Goal: Transaction & Acquisition: Purchase product/service

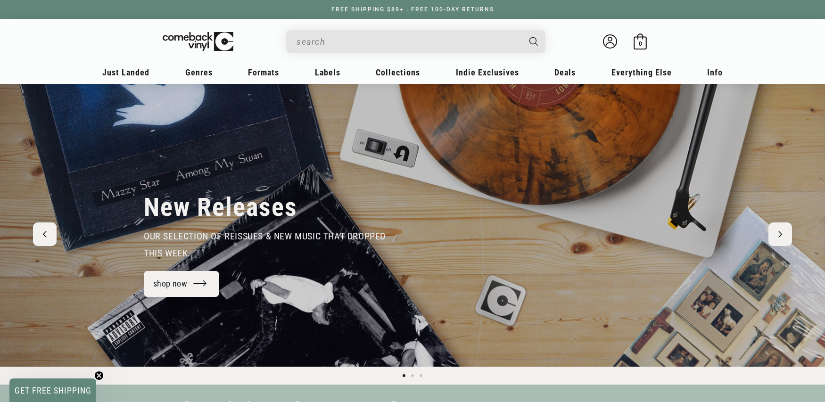
click at [363, 35] on input "When autocomplete results are available use up and down arrows to review and en…" at bounding box center [409, 41] width 224 height 19
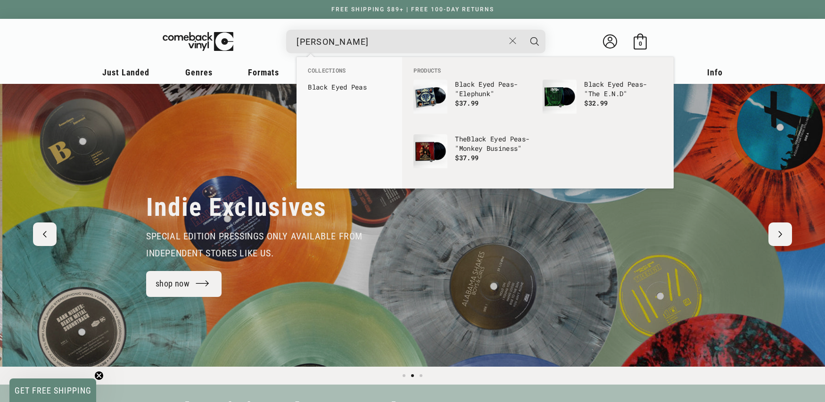
scroll to position [0, 825]
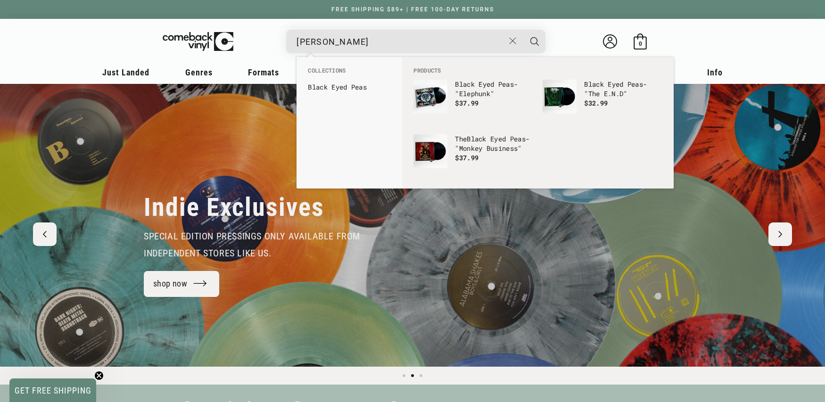
click at [373, 51] on div "black eyed peas Black Eyed Peas - "Elephunk" Regular price $ 19.99 Regular pric…" at bounding box center [415, 42] width 259 height 24
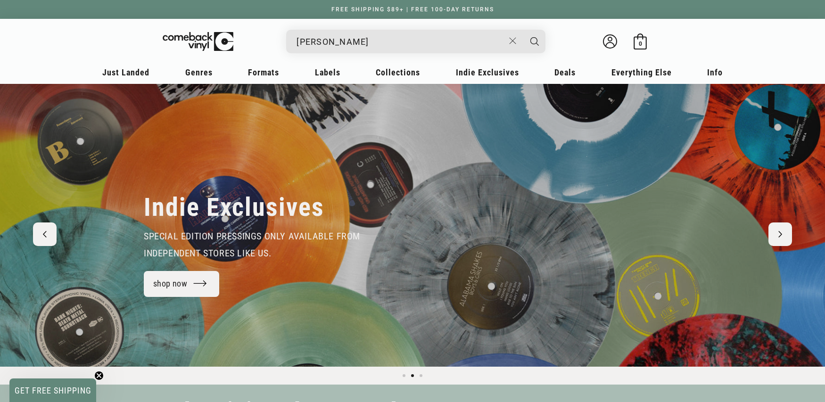
click at [373, 45] on input "black eyed peas" at bounding box center [401, 41] width 208 height 19
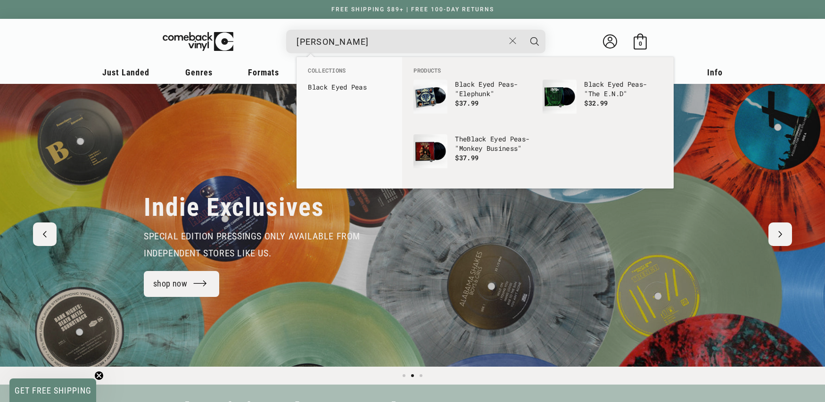
click at [373, 45] on input "black eyed peas" at bounding box center [401, 41] width 208 height 19
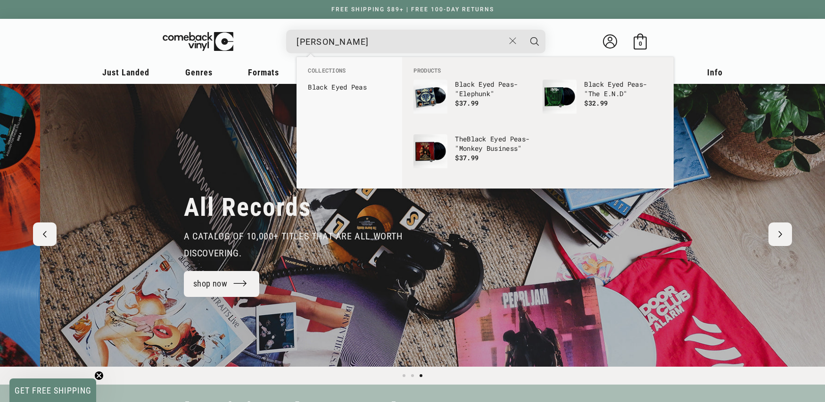
scroll to position [0, 1651]
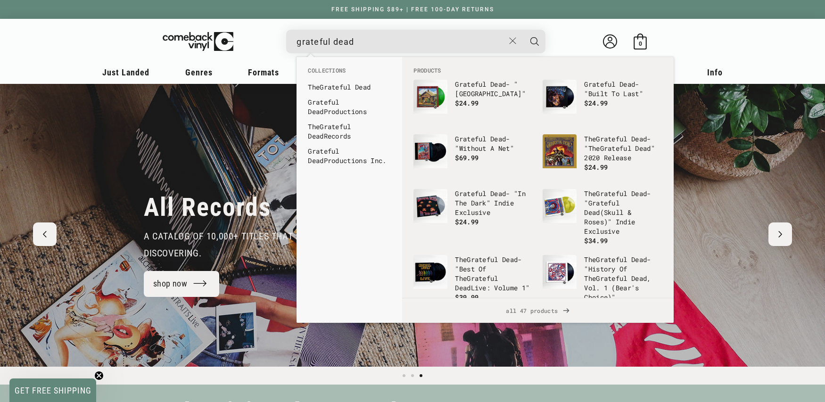
type input "grateful dead"
click at [523, 30] on button "Search" at bounding box center [535, 42] width 24 height 24
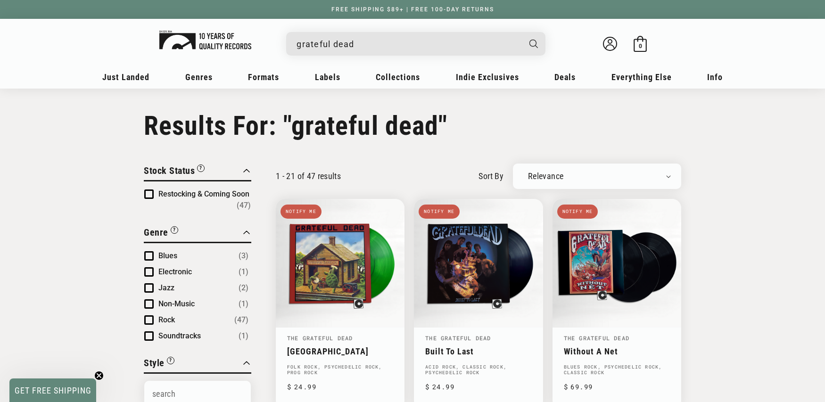
drag, startPoint x: 357, startPoint y: 42, endPoint x: 249, endPoint y: 33, distance: 107.4
click at [249, 33] on div "grateful dead Loading... Welcome back Bag 0 0 items" at bounding box center [412, 45] width 585 height 35
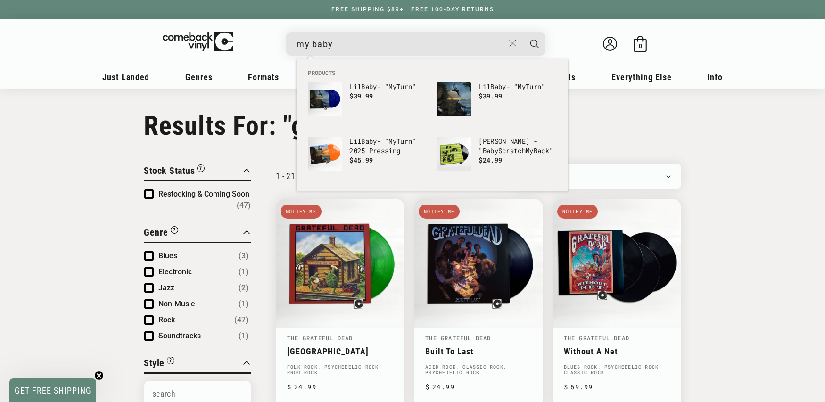
scroll to position [0, 0]
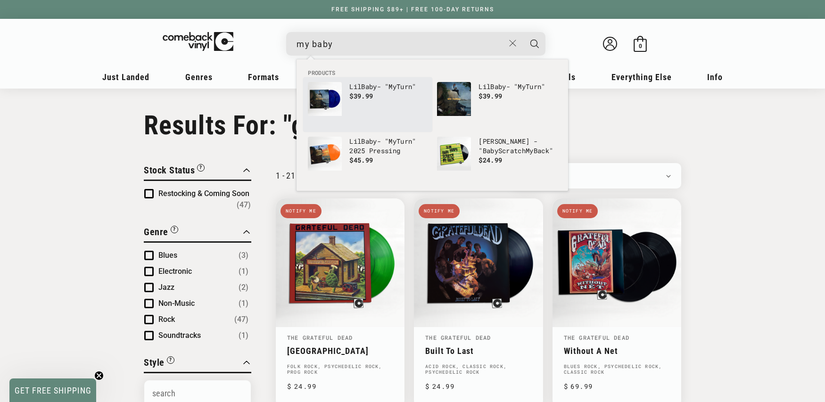
type input "my baby"
click at [360, 110] on link "Lil Baby - " My Turn" $39.99" at bounding box center [368, 104] width 120 height 45
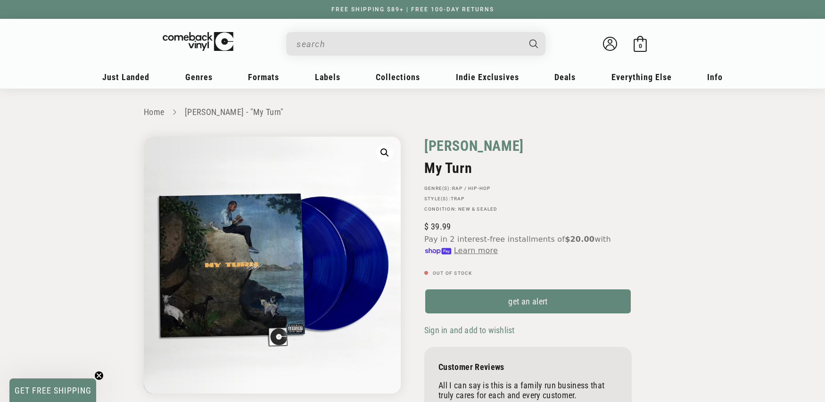
drag, startPoint x: 436, startPoint y: 141, endPoint x: 429, endPoint y: 138, distance: 7.8
click at [436, 141] on link "[PERSON_NAME]" at bounding box center [474, 146] width 100 height 18
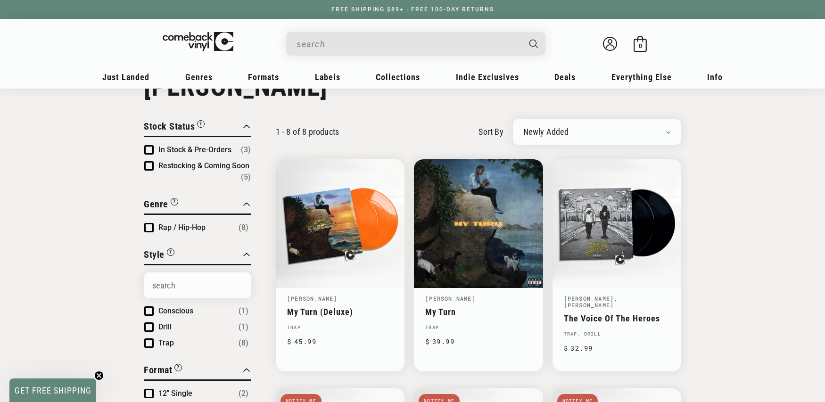
scroll to position [61, 0]
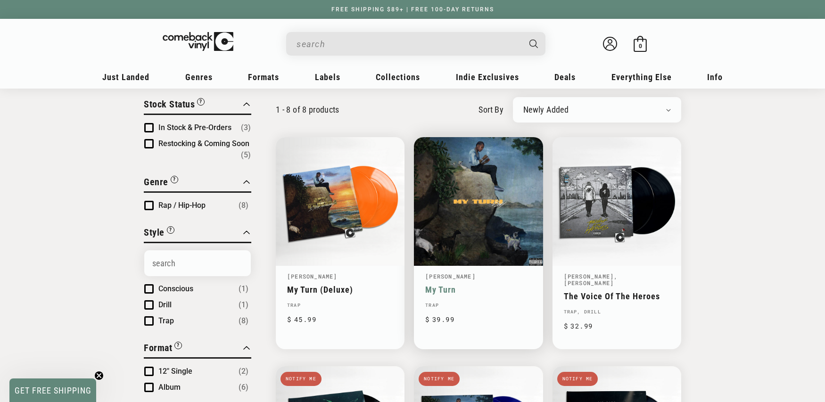
click at [439, 285] on link "My Turn" at bounding box center [478, 290] width 106 height 10
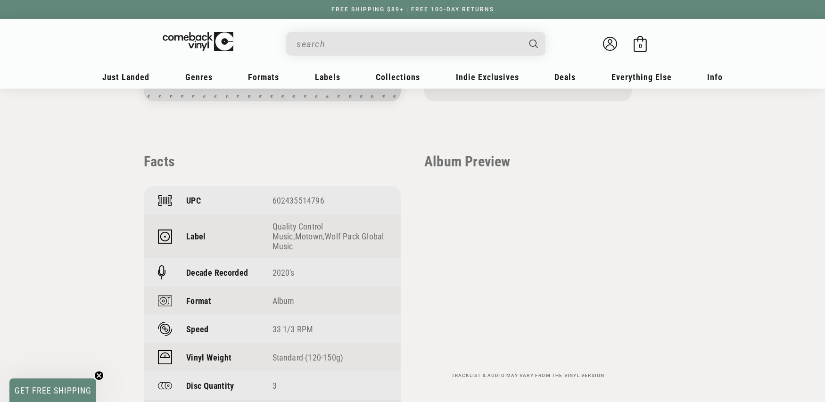
scroll to position [647, 0]
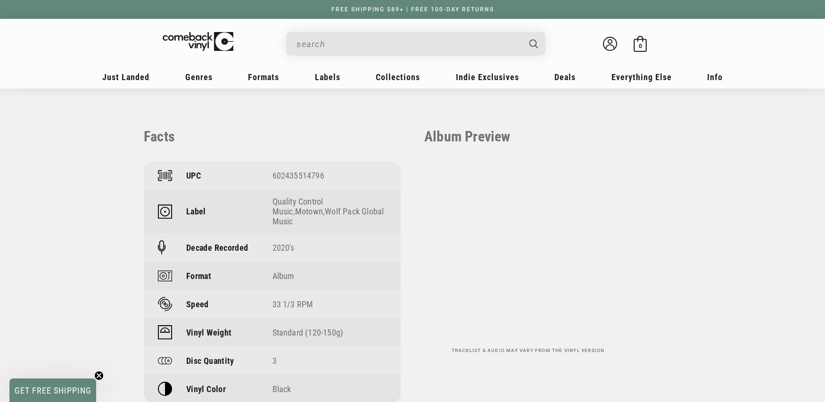
click at [305, 181] on div "UPC 602435514796" at bounding box center [272, 175] width 257 height 28
click at [306, 177] on div "602435514796" at bounding box center [330, 176] width 115 height 10
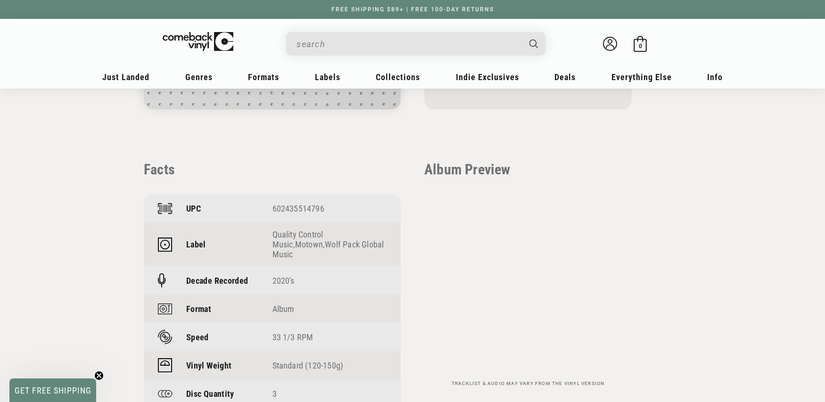
scroll to position [609, 0]
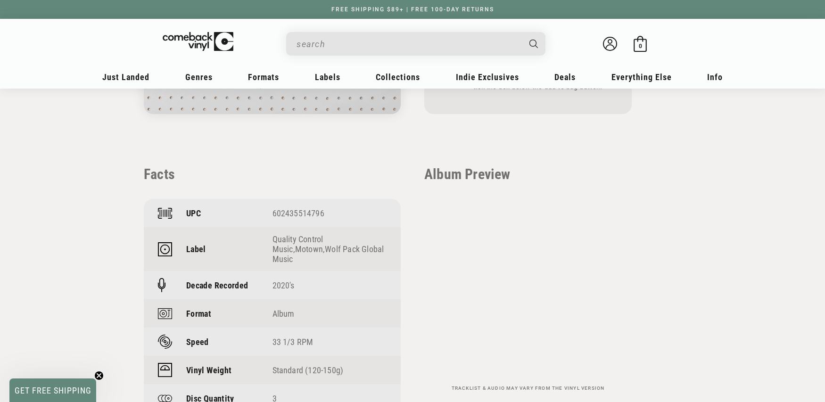
click at [399, 162] on section "Home Lil Baby - "My Turn" Skip to product information Open media 1 in modal 1 /…" at bounding box center [412, 260] width 585 height 1562
click at [296, 215] on div "602435514796" at bounding box center [330, 213] width 115 height 10
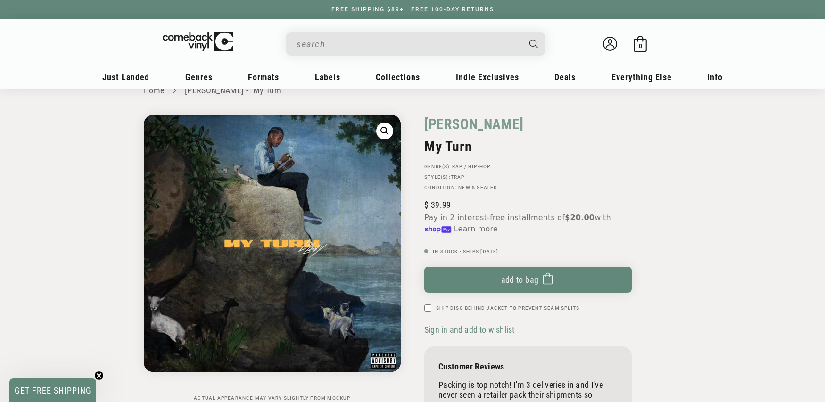
scroll to position [23, 0]
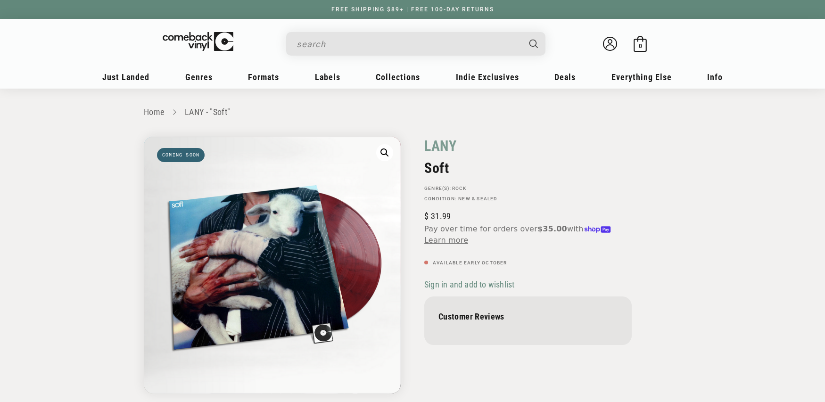
click at [338, 45] on input "Search" at bounding box center [409, 43] width 224 height 19
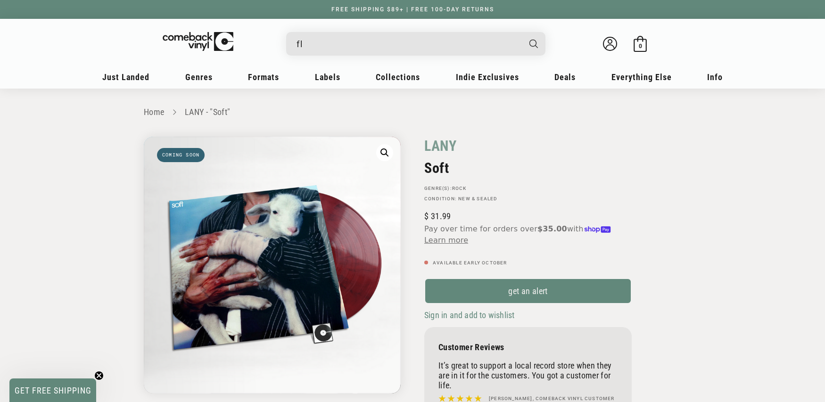
type input "flu"
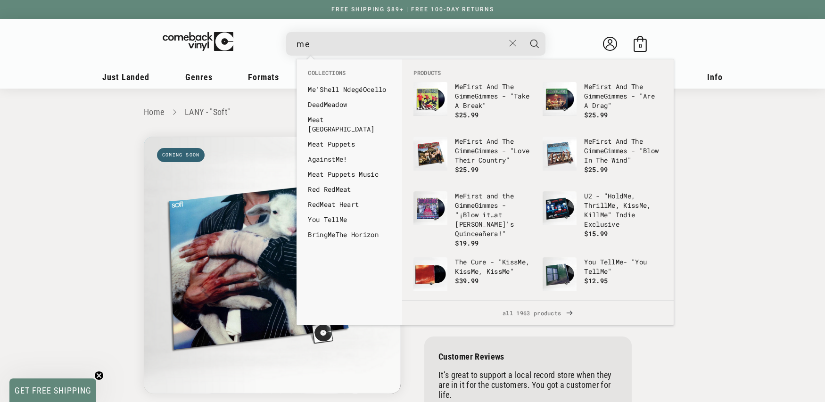
type input "m"
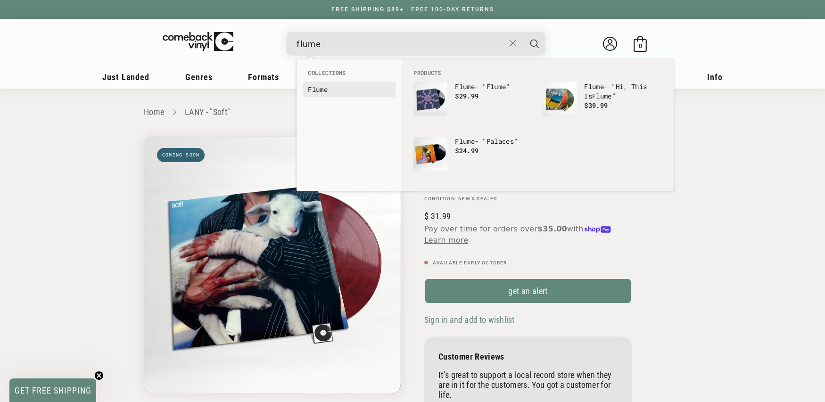
type input "flume"
click at [315, 87] on b "Flume" at bounding box center [318, 89] width 20 height 9
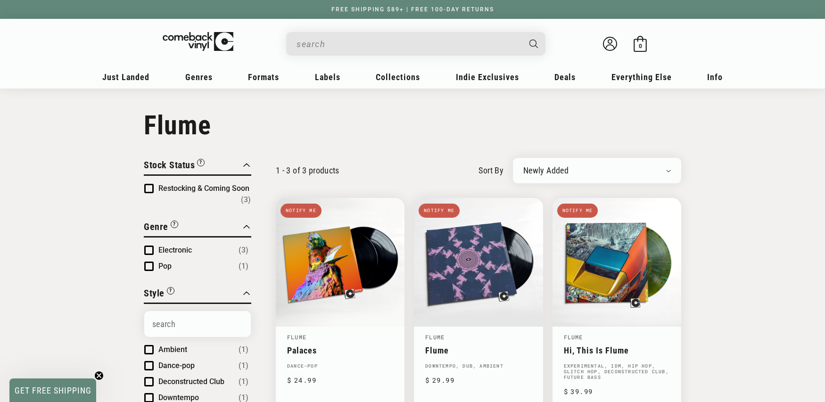
click at [298, 31] on div "Welcome back Bag 0 0 items" at bounding box center [412, 45] width 585 height 35
click at [314, 39] on input "When autocomplete results are available use up and down arrows to review and en…" at bounding box center [409, 43] width 224 height 19
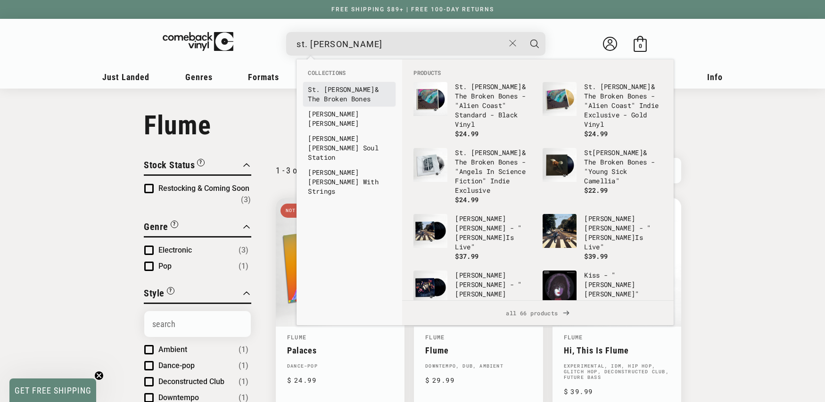
type input "st. paul"
click at [332, 90] on b "Paul" at bounding box center [349, 89] width 51 height 9
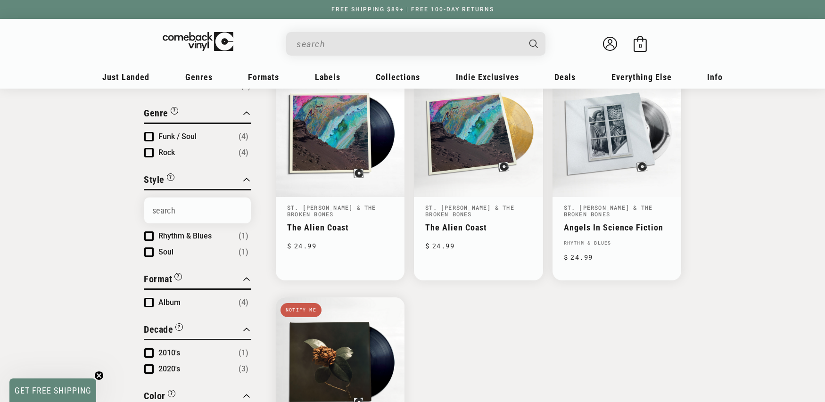
scroll to position [108, 0]
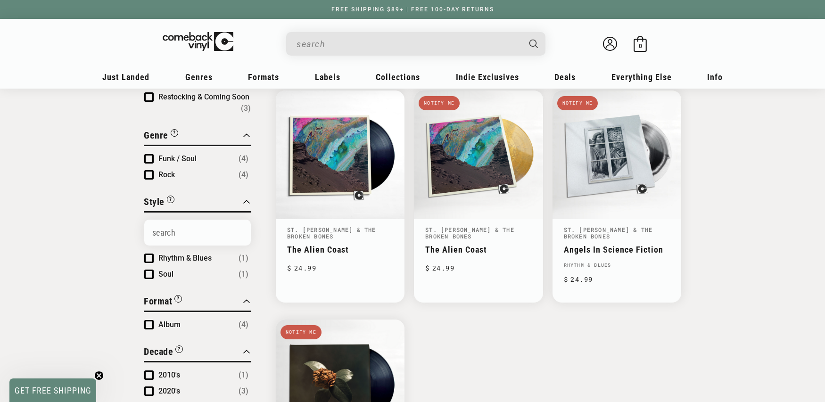
click at [406, 31] on div "Welcome back Bag 0 0 items" at bounding box center [412, 45] width 585 height 35
click at [411, 44] on input "When autocomplete results are available use up and down arrows to review and en…" at bounding box center [409, 43] width 224 height 19
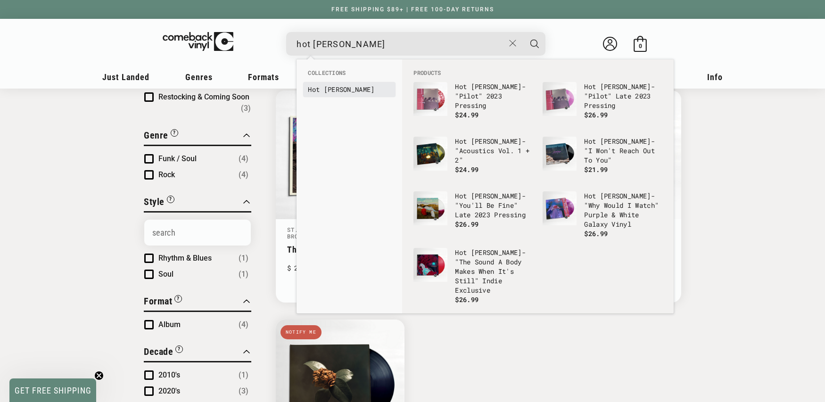
type input "hot mulligan"
click at [351, 85] on b "Mulligan" at bounding box center [349, 89] width 51 height 9
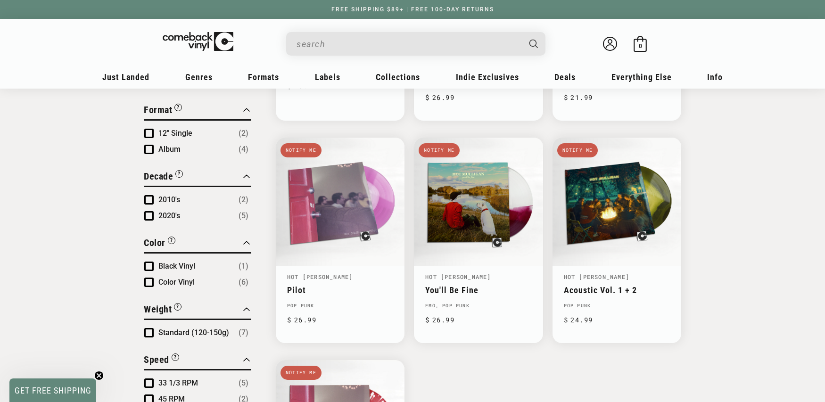
scroll to position [345, 0]
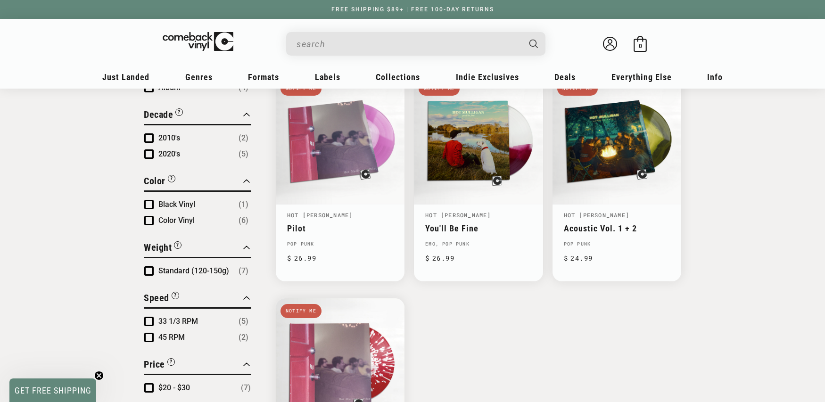
click at [341, 50] on input "When autocomplete results are available use up and down arrows to review and en…" at bounding box center [409, 43] width 224 height 19
paste input "843563193211"
type input "843563193211"
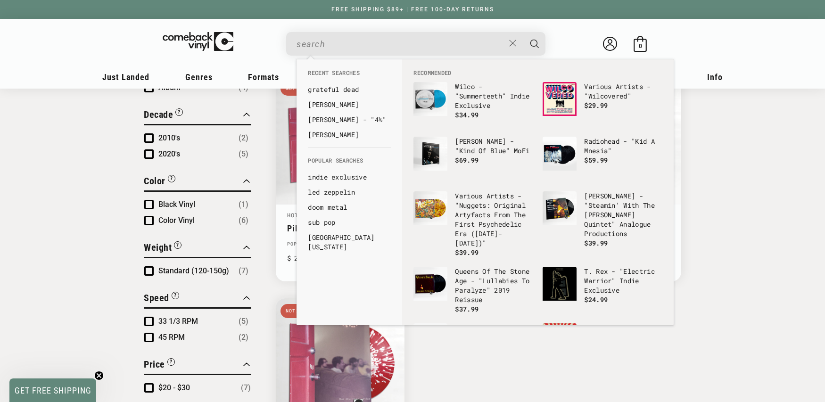
click at [259, 119] on div "The Sound A Body Makes When It's Still Coming soon Hot [PERSON_NAME] The Sound …" at bounding box center [466, 175] width 430 height 659
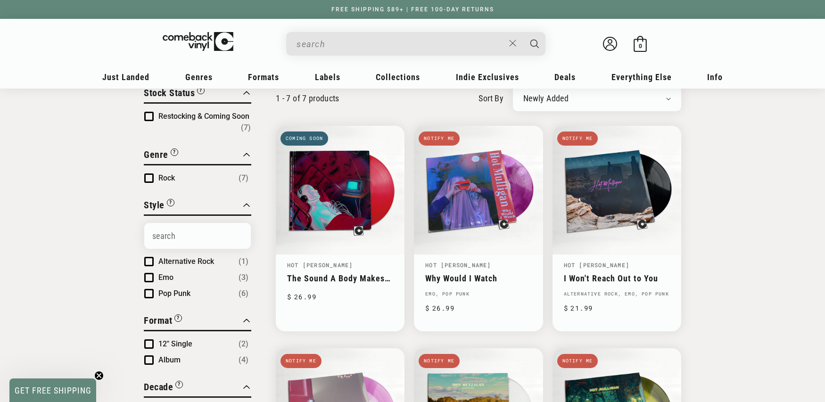
scroll to position [72, 0]
